Goal: Information Seeking & Learning: Find specific fact

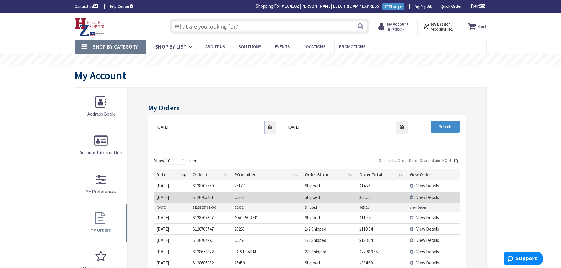
click at [178, 29] on input "text" at bounding box center [269, 26] width 199 height 15
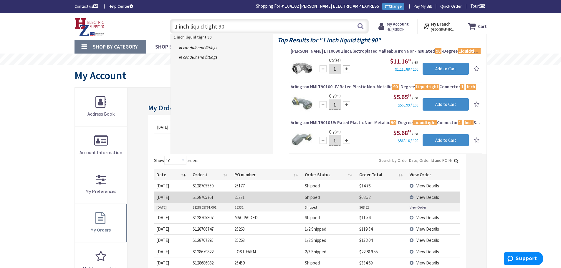
drag, startPoint x: 229, startPoint y: 27, endPoint x: 75, endPoint y: 42, distance: 154.6
click at [62, 44] on div "Skip to Content Toggle Nav 1 inch liquid tight 90 1 inch liquid tight 90 Search…" at bounding box center [280, 248] width 561 height 470
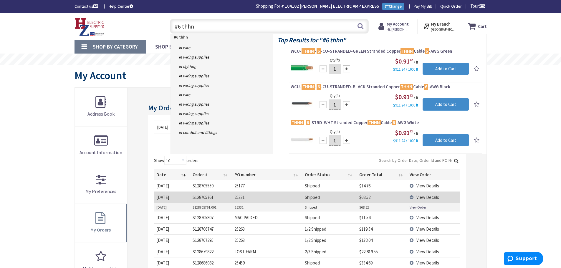
drag, startPoint x: 181, startPoint y: 27, endPoint x: 177, endPoint y: 40, distance: 14.4
click at [181, 27] on input "#6 thhn" at bounding box center [269, 26] width 199 height 15
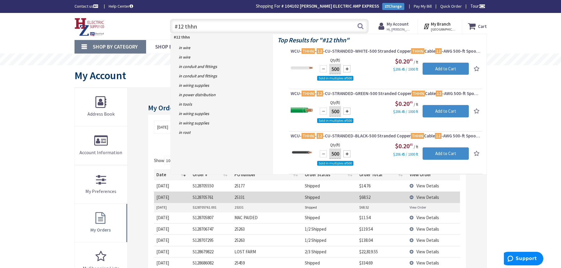
drag, startPoint x: 204, startPoint y: 25, endPoint x: 113, endPoint y: 24, distance: 91.1
click at [114, 24] on div "Toggle Nav #12 thhn #12 thhn Search Cart My Cart Close" at bounding box center [280, 27] width 421 height 20
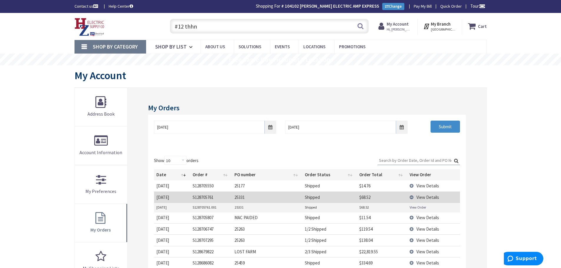
type input "#12 thhn"
drag, startPoint x: 388, startPoint y: 159, endPoint x: 398, endPoint y: 164, distance: 11.2
click at [389, 159] on input "Search:" at bounding box center [419, 160] width 83 height 9
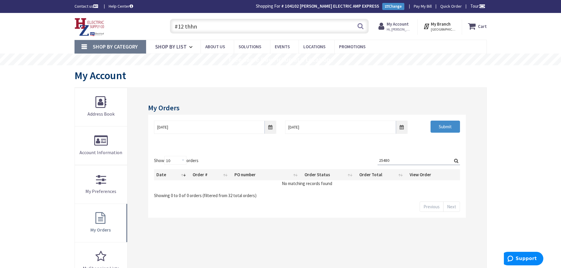
type input "25480"
drag, startPoint x: 205, startPoint y: 31, endPoint x: 128, endPoint y: 24, distance: 76.6
click at [128, 24] on div "Toggle Nav #12 thhn #12 thhn Search Cart My Cart Close" at bounding box center [280, 27] width 421 height 20
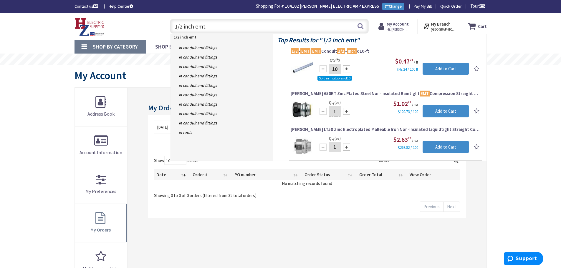
click at [218, 30] on input "1/2 inch emt" at bounding box center [269, 26] width 199 height 15
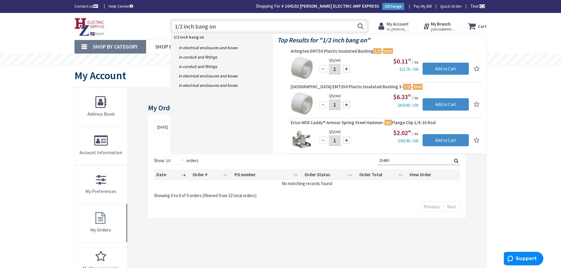
drag, startPoint x: 230, startPoint y: 25, endPoint x: 33, endPoint y: 36, distance: 197.1
click at [35, 36] on div "Skip to Content Toggle Nav 1/2 inch bang on 1/2 inch bang on Search Cart My Car…" at bounding box center [280, 26] width 561 height 27
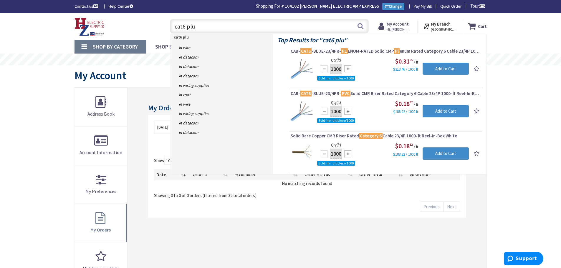
type input "cat6 plug"
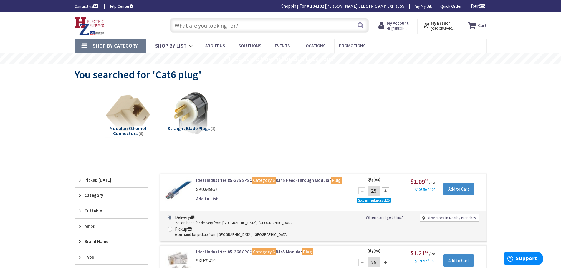
drag, startPoint x: 180, startPoint y: 23, endPoint x: 227, endPoint y: 29, distance: 47.9
click at [180, 23] on input "text" at bounding box center [269, 25] width 199 height 15
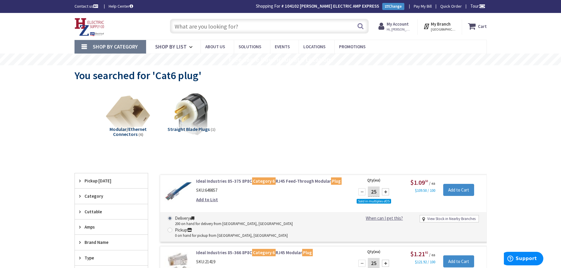
type input "Piper Farm, [STREET_ADDRESS]"
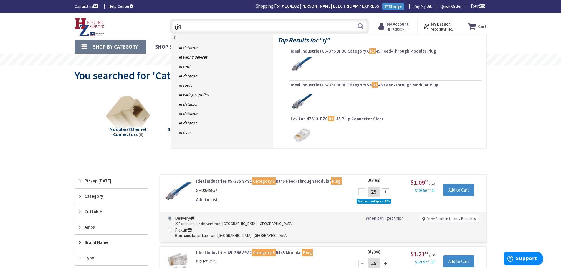
type input "rj45"
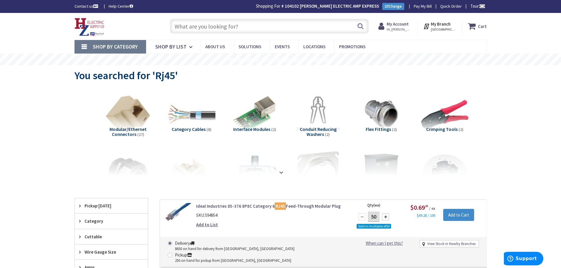
click at [188, 26] on input "text" at bounding box center [269, 26] width 199 height 15
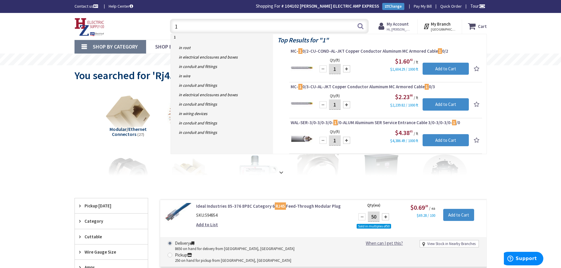
drag, startPoint x: 179, startPoint y: 25, endPoint x: 111, endPoint y: 34, distance: 69.0
click at [125, 30] on div "Toggle Nav 1 1 Search Cart My Cart Close" at bounding box center [280, 27] width 421 height 20
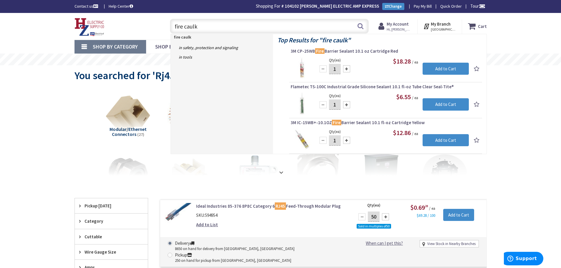
type input "fire caulk"
click at [400, 28] on span "Hi, [PERSON_NAME]" at bounding box center [399, 29] width 25 height 5
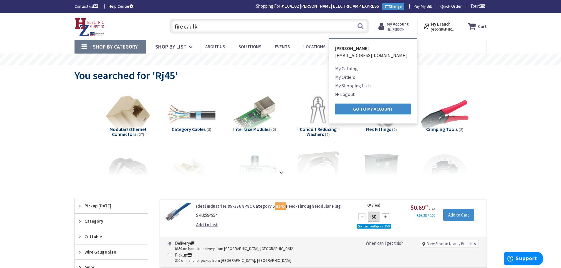
click at [346, 77] on link "My Orders" at bounding box center [345, 77] width 20 height 7
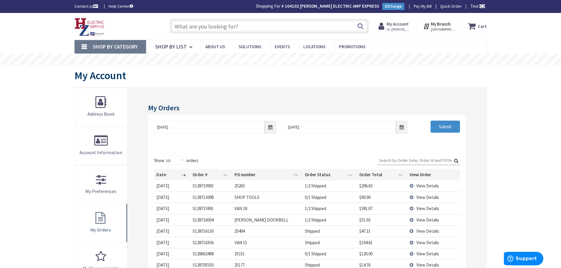
click at [53, 137] on div "Skip to Content Toggle Nav Search Cart My Cart Close" at bounding box center [280, 248] width 561 height 470
click at [386, 158] on input "Search:" at bounding box center [419, 160] width 83 height 9
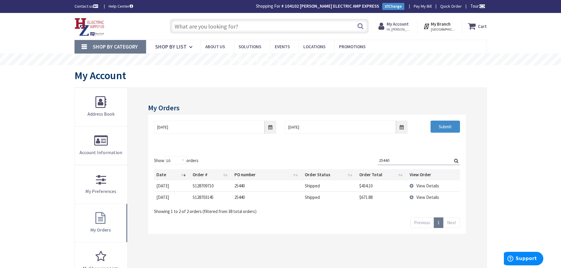
click at [414, 196] on td "View Details" at bounding box center [434, 197] width 52 height 11
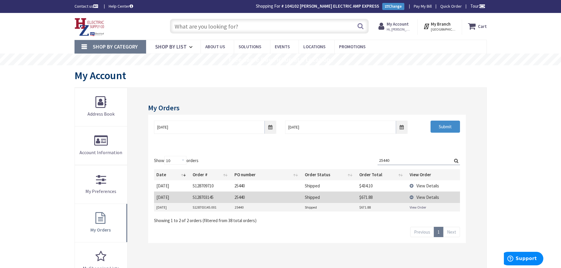
click at [412, 209] on link "View Order" at bounding box center [418, 207] width 17 height 5
click at [414, 185] on td "View Details" at bounding box center [434, 186] width 52 height 11
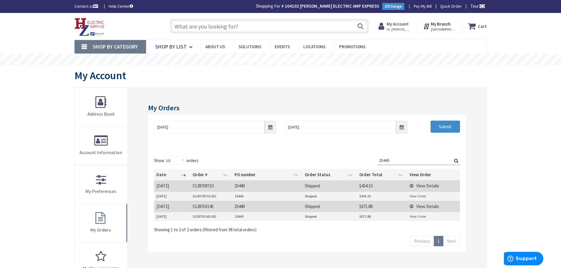
click at [415, 197] on link "View Order" at bounding box center [418, 196] width 17 height 5
click at [418, 197] on link "View Order" at bounding box center [418, 196] width 17 height 5
drag, startPoint x: 402, startPoint y: 155, endPoint x: 319, endPoint y: 158, distance: 82.8
click at [319, 158] on div "Show 10 25 50 100 orders Search: 25440 Date Order # PO number Order Status Orde…" at bounding box center [307, 201] width 318 height 102
drag, startPoint x: 397, startPoint y: 163, endPoint x: 290, endPoint y: 144, distance: 108.8
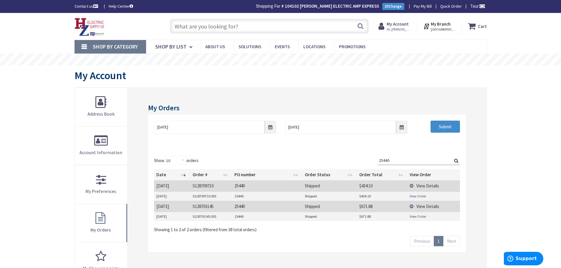
click at [278, 142] on div "My Orders 8/29/2025 9/5/2025 Submit Show 10 25 50 100 orders Search: 25440 Date…" at bounding box center [307, 223] width 359 height 270
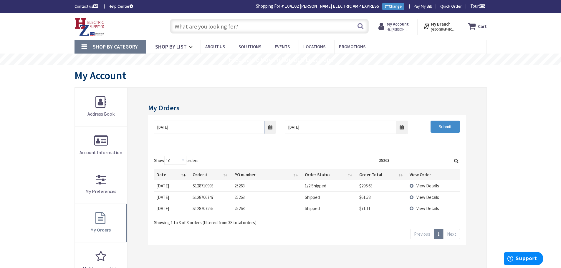
type input "25263"
click at [413, 198] on td "View Details" at bounding box center [434, 197] width 52 height 11
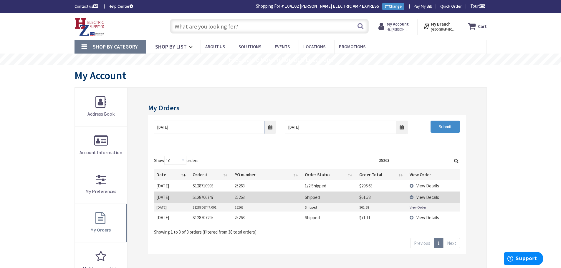
click at [415, 209] on link "View Order" at bounding box center [418, 207] width 17 height 5
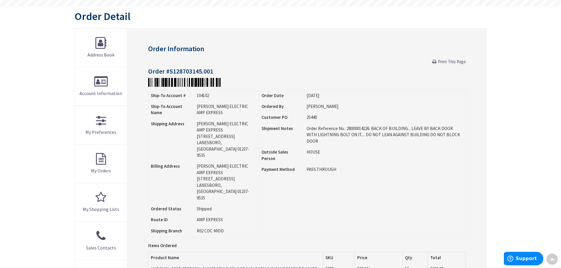
scroll to position [59, 0]
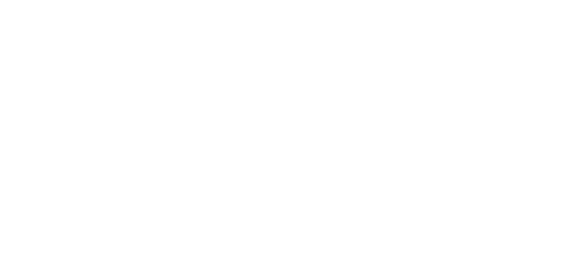
drag, startPoint x: 199, startPoint y: 25, endPoint x: 209, endPoint y: 27, distance: 9.8
drag, startPoint x: 221, startPoint y: 28, endPoint x: 118, endPoint y: 14, distance: 104.7
type input "12/2 romex"
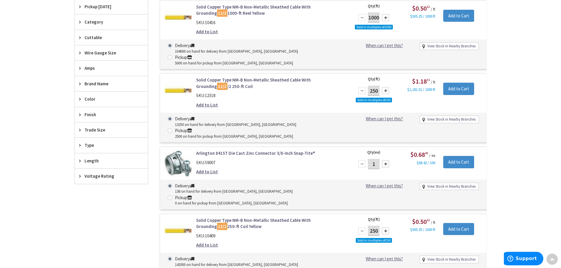
scroll to position [236, 0]
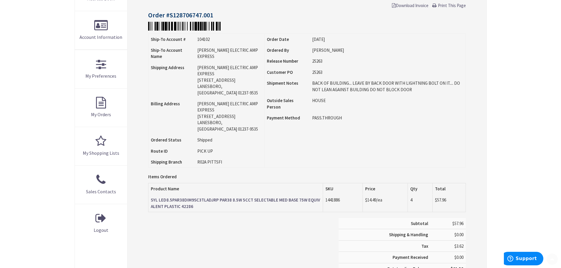
scroll to position [118, 0]
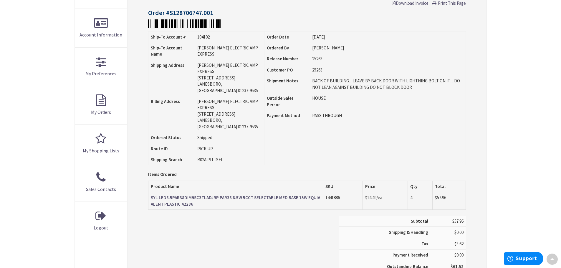
click at [233, 195] on strong "SYL LED8.5PAR38DIM9SC3TLADJRP PAR38 8.5W 5CCT SELECTABLE MED BASE 75W EQUIVALEN…" at bounding box center [235, 201] width 169 height 12
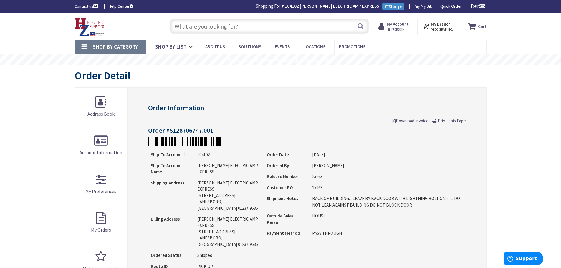
drag, startPoint x: 183, startPoint y: 27, endPoint x: 557, endPoint y: 106, distance: 382.1
click at [186, 27] on input "text" at bounding box center [269, 26] width 199 height 15
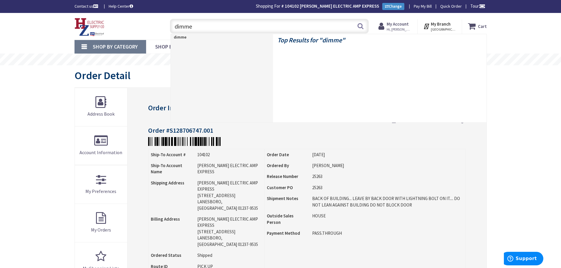
type input "dimmer"
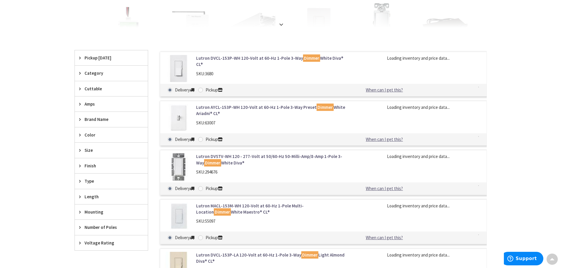
scroll to position [148, 0]
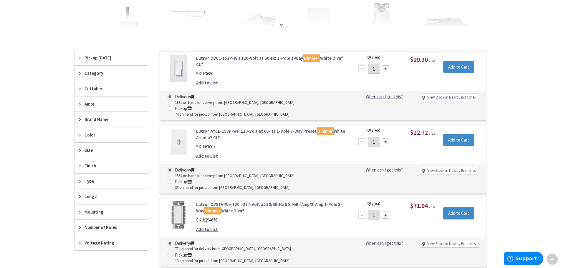
click at [232, 128] on link "Lutron AYCL-153P-WH 120-Volt at 60-Hz 1-Pole 3-Way Preset Dimmer White Ariadni®…" at bounding box center [271, 134] width 150 height 13
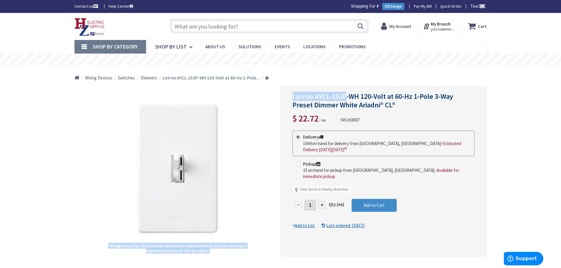
drag, startPoint x: 347, startPoint y: 95, endPoint x: 277, endPoint y: 97, distance: 70.2
click at [277, 97] on div "*Images are for illustration purposes only and may not be an exact representati…" at bounding box center [281, 171] width 413 height 171
copy div "*Images are for illustration purposes only and may not be an exact representati…"
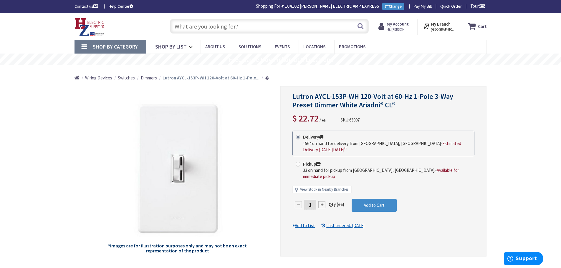
click at [183, 27] on input "text" at bounding box center [269, 26] width 199 height 15
paste input "*Images are for illustration purposes only and may not be an exact representati…"
click at [311, 26] on input "*Images are for illustration purposes only and may not be an exact representati…" at bounding box center [269, 26] width 199 height 15
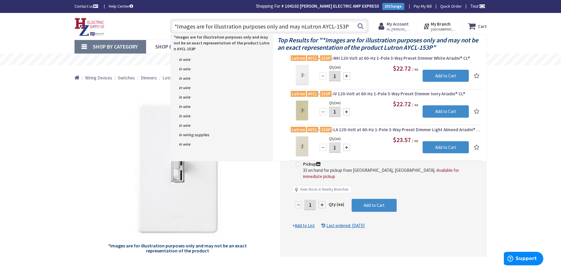
scroll to position [0, 0]
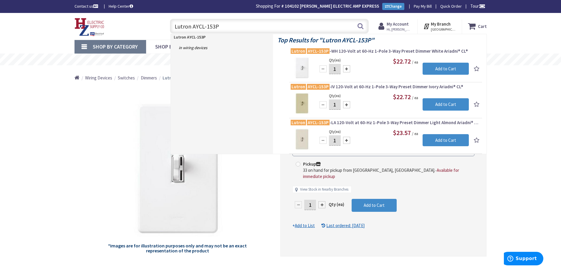
click at [225, 30] on input "Lutron AYCL-153P" at bounding box center [269, 26] width 199 height 15
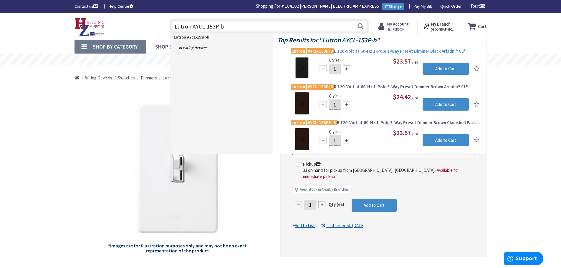
type input "Lutron AYCL-153P-b"
click at [375, 52] on span "Lutron AYCL-153P-B L 120-Volt at 60-Hz 1-Pole 3-Way Preset Dimmer Black Ariadni…" at bounding box center [386, 51] width 190 height 6
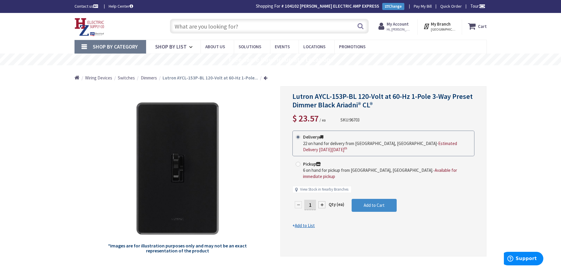
click at [180, 23] on input "text" at bounding box center [269, 26] width 199 height 15
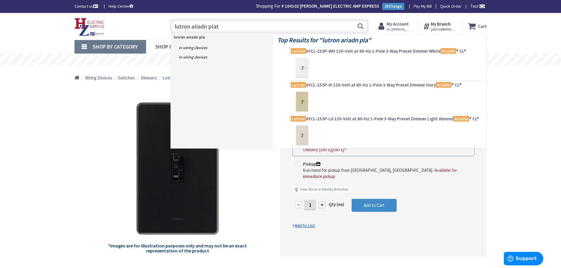
type input "lutron ariadn plate"
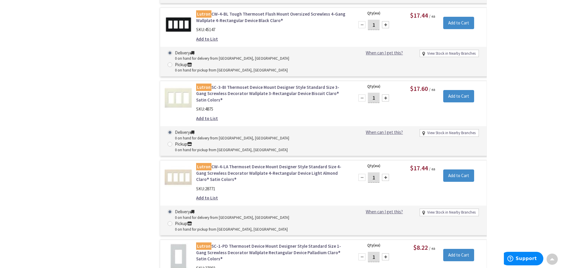
scroll to position [2004, 0]
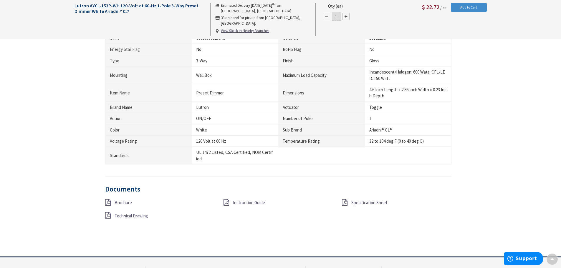
scroll to position [384, 0]
click at [357, 204] on span "Specification Sheet" at bounding box center [370, 203] width 36 height 6
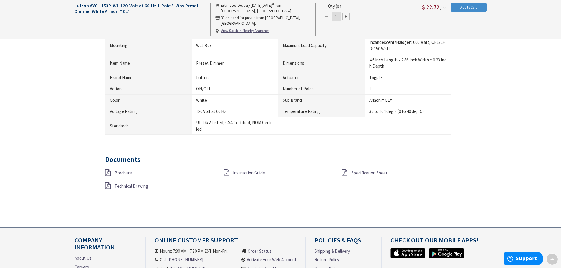
scroll to position [473, 0]
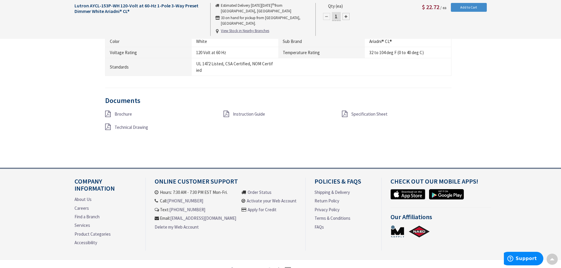
click at [365, 113] on span "Specification Sheet" at bounding box center [370, 114] width 36 height 6
